Goal: Check status: Check status

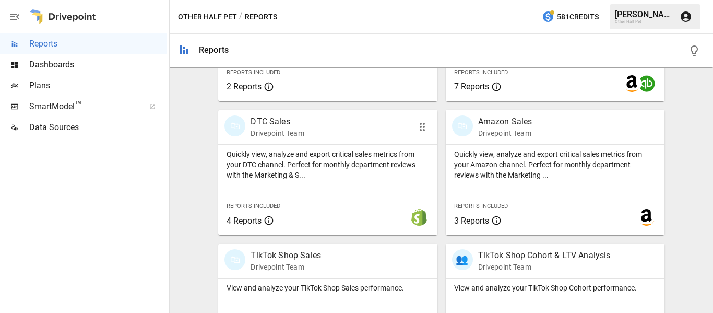
scroll to position [574, 0]
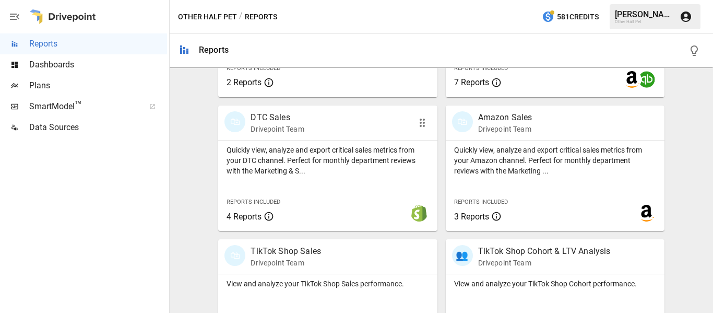
click at [383, 122] on div "🛍 DTC Sales Drivepoint Team" at bounding box center [310, 122] width 172 height 23
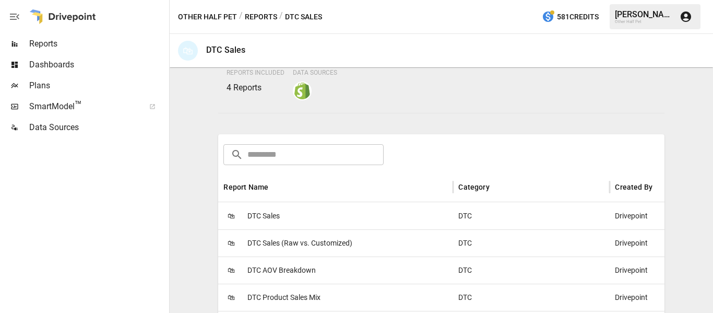
scroll to position [209, 0]
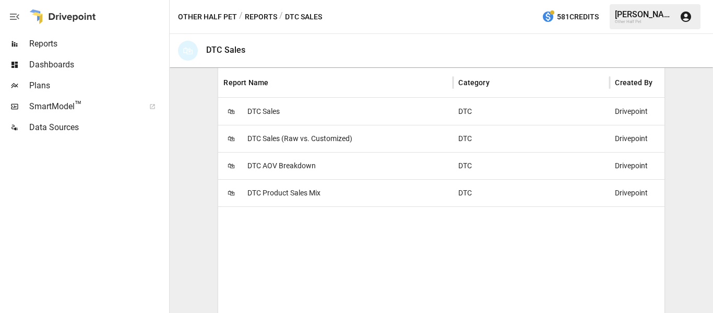
click at [272, 195] on span "DTC Product Sales Mix" at bounding box center [283, 193] width 73 height 27
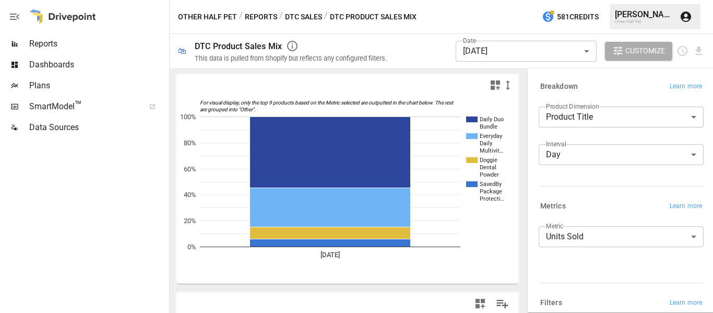
click at [587, 0] on body "**********" at bounding box center [356, 0] width 713 height 0
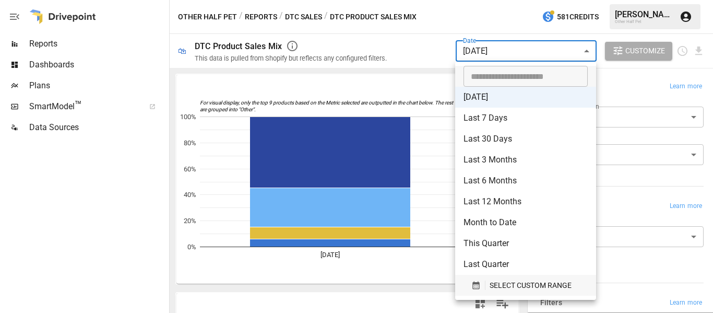
click at [528, 287] on span "SELECT CUSTOM RANGE" at bounding box center [531, 285] width 82 height 13
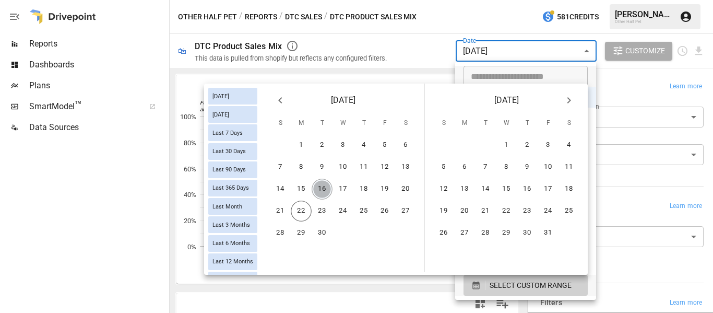
click at [324, 191] on button "16" at bounding box center [322, 189] width 21 height 21
click at [277, 209] on button "21" at bounding box center [280, 210] width 21 height 21
type input "******"
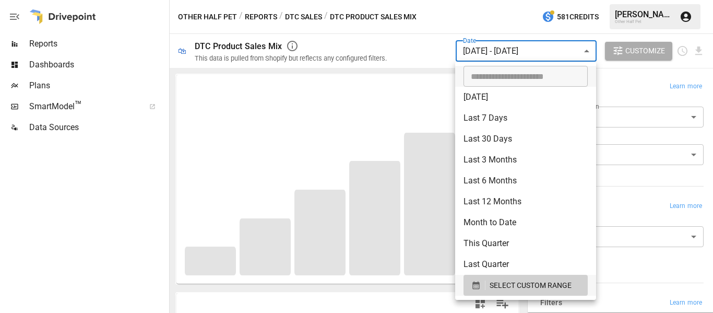
click at [398, 34] on div at bounding box center [356, 156] width 713 height 313
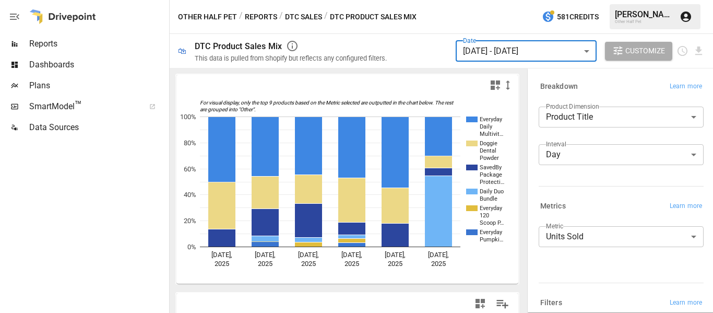
click at [260, 18] on button "Reports" at bounding box center [261, 16] width 32 height 13
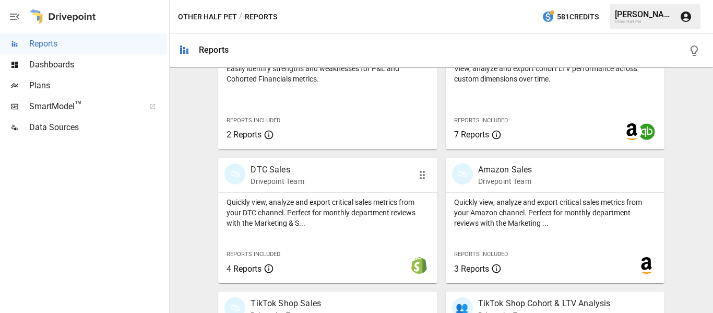
scroll to position [630, 0]
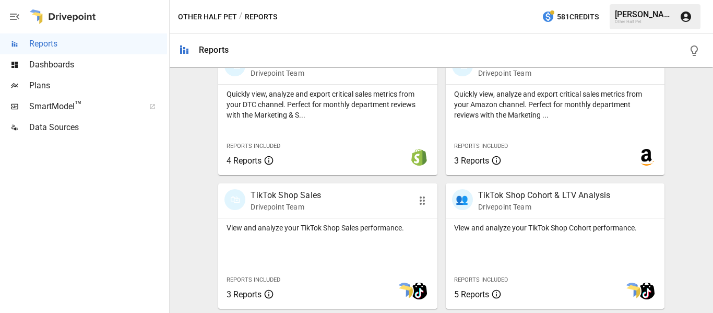
click at [298, 191] on p "TikTok Shop Sales" at bounding box center [286, 195] width 70 height 13
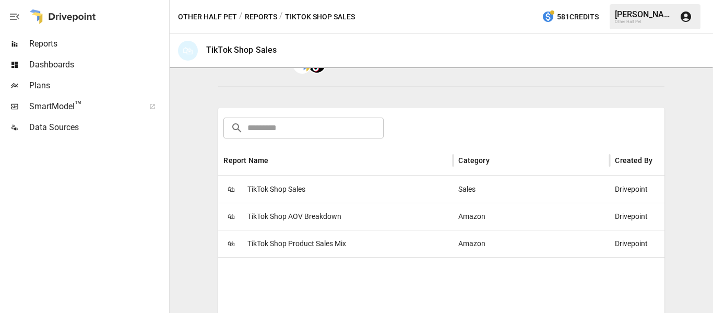
scroll to position [229, 0]
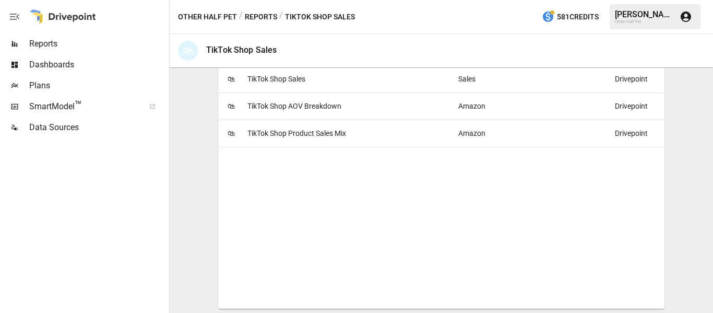
click at [310, 124] on span "TikTok Shop Product Sales Mix" at bounding box center [296, 133] width 99 height 27
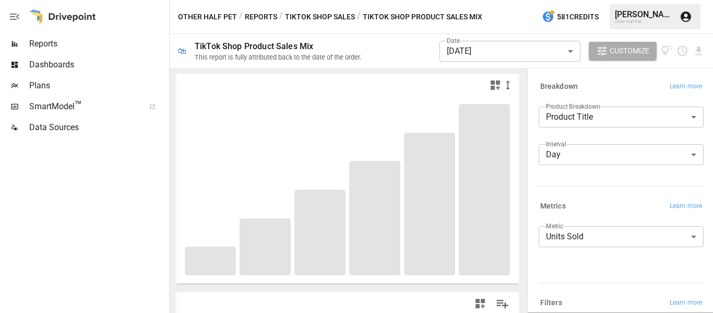
click at [522, 0] on body "**********" at bounding box center [356, 0] width 713 height 0
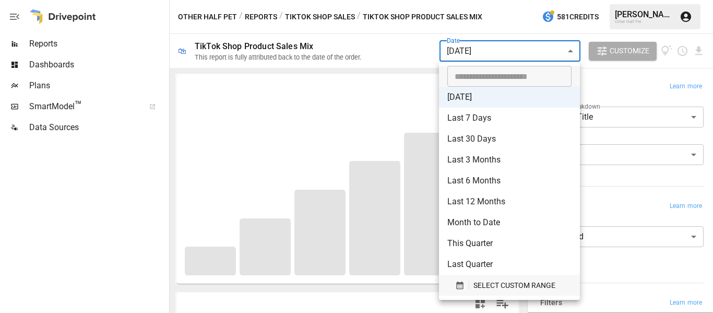
click at [502, 281] on span "SELECT CUSTOM RANGE" at bounding box center [514, 285] width 82 height 13
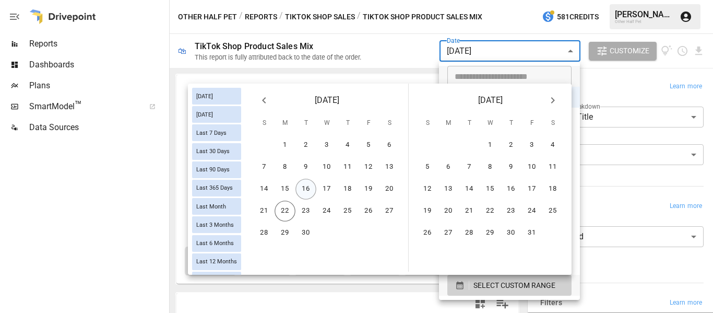
click at [300, 188] on button "16" at bounding box center [305, 189] width 21 height 21
click at [270, 213] on button "21" at bounding box center [264, 210] width 21 height 21
type input "******"
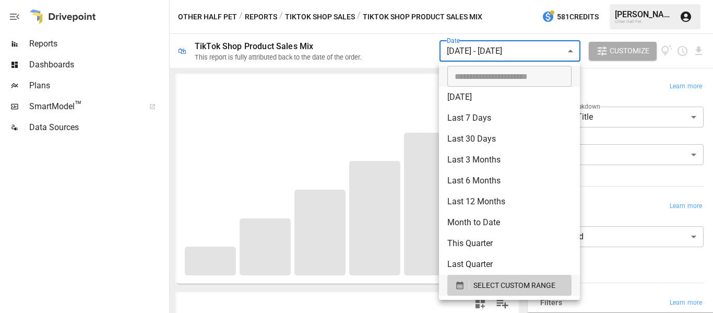
click at [410, 42] on div at bounding box center [356, 156] width 713 height 313
